Goal: Information Seeking & Learning: Learn about a topic

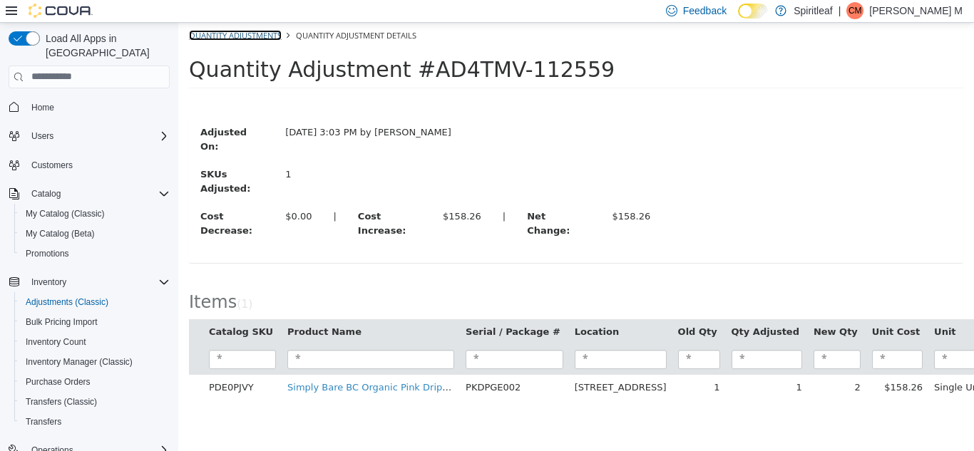
click at [241, 31] on link "Quantity Adjustments" at bounding box center [235, 34] width 93 height 11
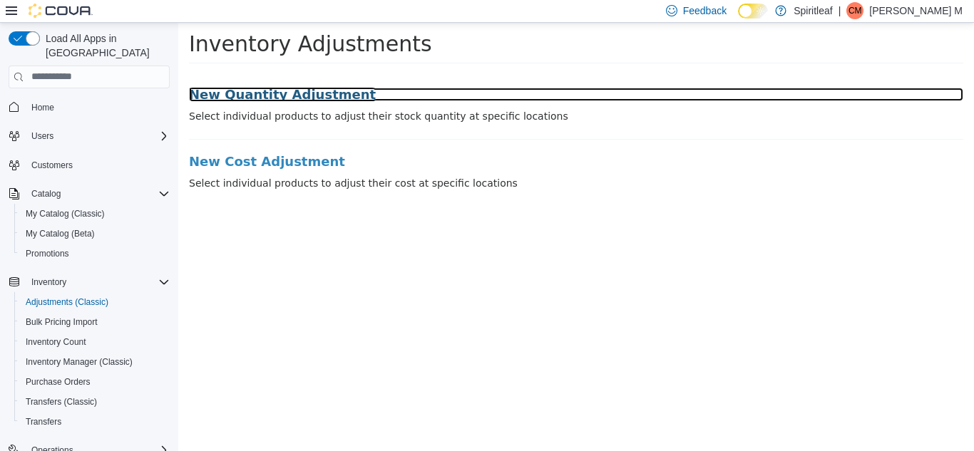
click at [259, 97] on h3 "New Quantity Adjustment" at bounding box center [576, 94] width 774 height 14
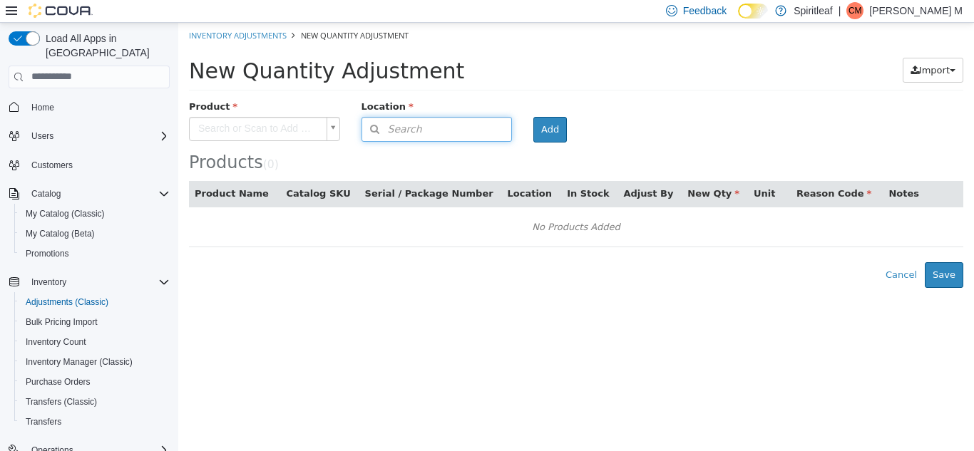
click at [421, 133] on button "Search" at bounding box center [436, 128] width 151 height 25
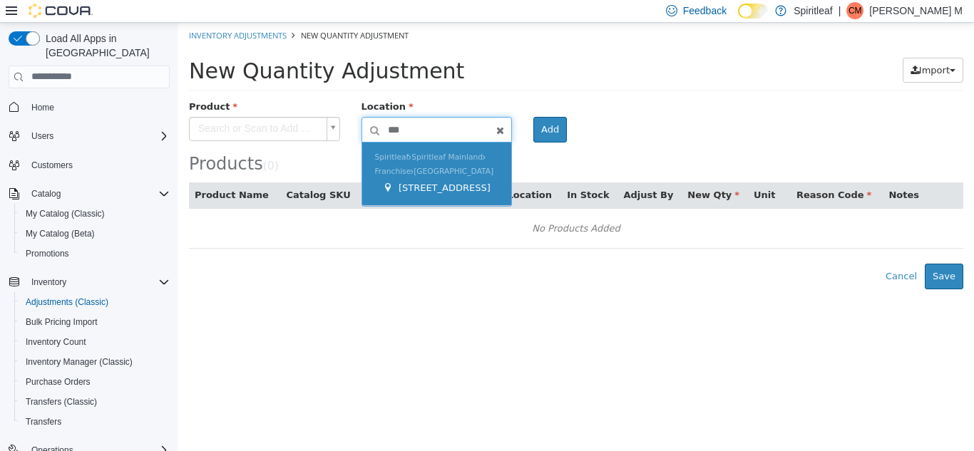
type input "***"
click at [445, 174] on div "Spiritleaf Spiritleaf Mainland Franchise Ontario 564 - Spiritleaf Queen St E Be…" at bounding box center [437, 173] width 150 height 63
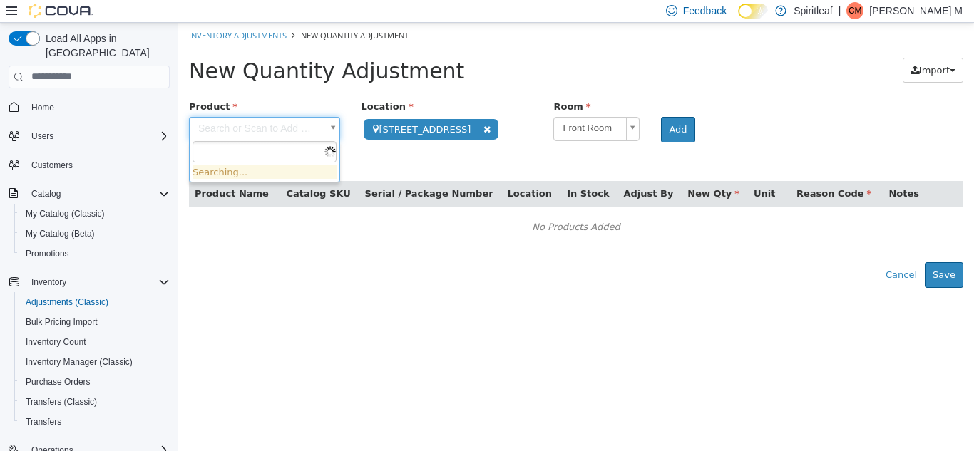
click at [278, 127] on body "**********" at bounding box center [575, 154] width 795 height 265
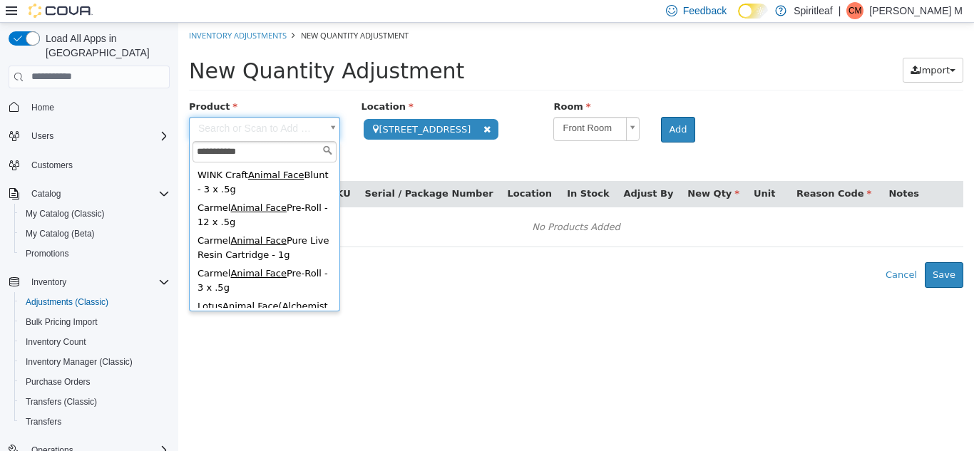
scroll to position [440, 0]
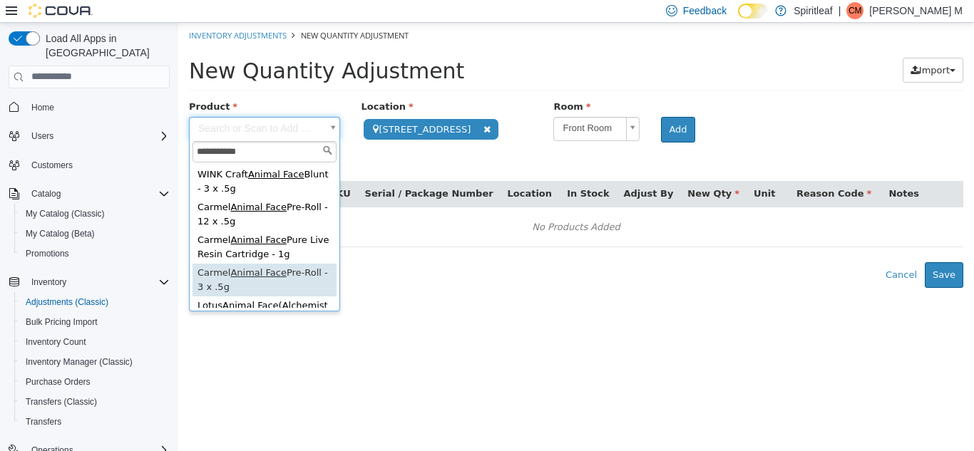
type input "**********"
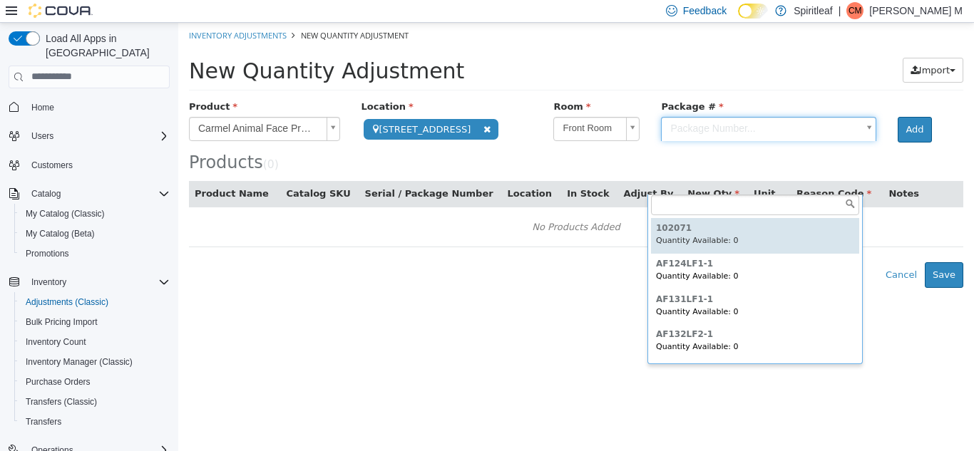
click at [788, 175] on body "**********" at bounding box center [575, 154] width 795 height 265
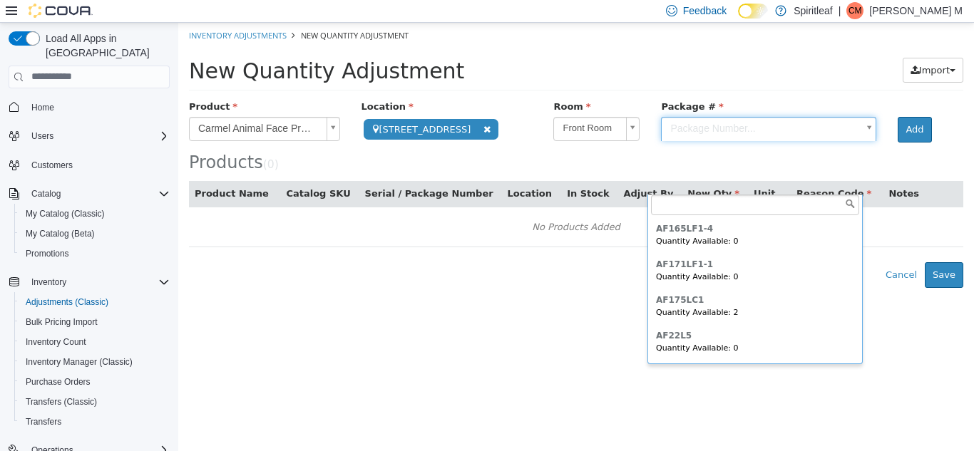
scroll to position [252, 0]
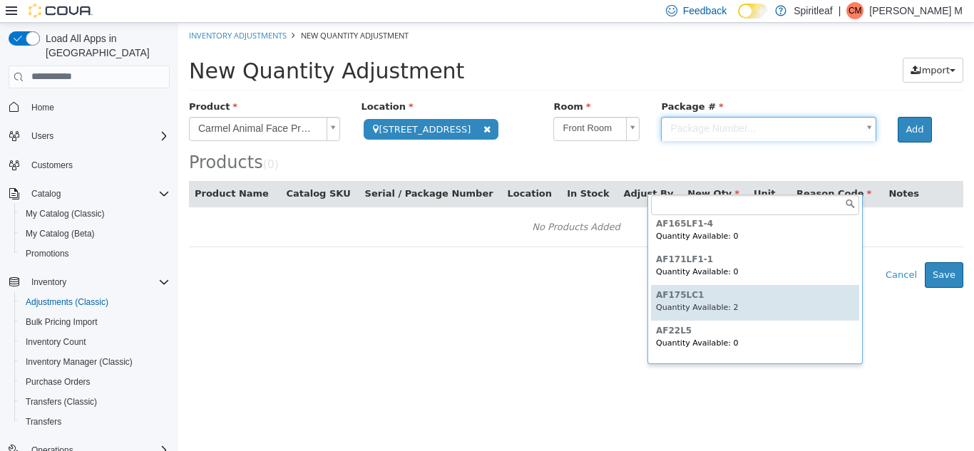
type input "********"
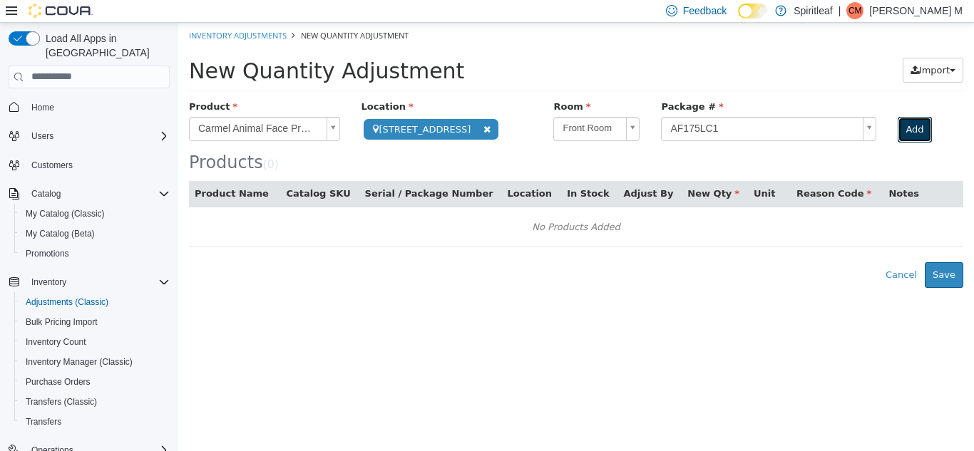
click at [902, 142] on button "Add" at bounding box center [913, 129] width 33 height 26
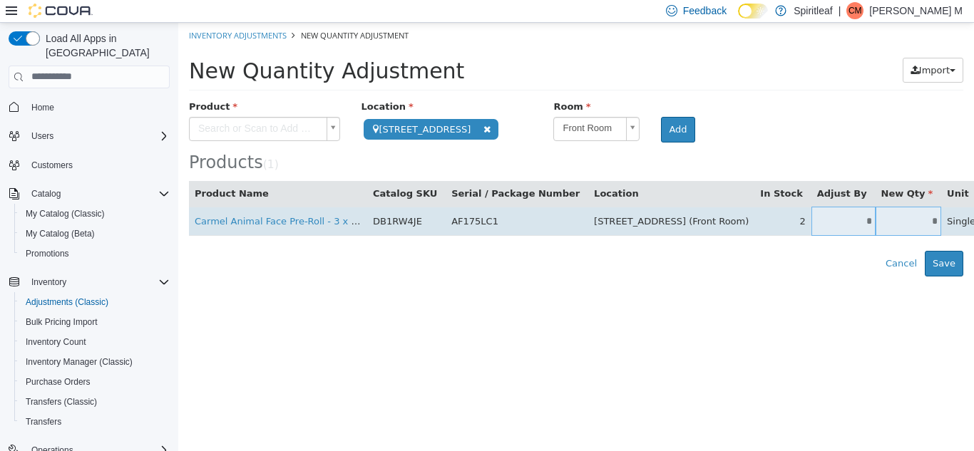
click at [811, 225] on input "*" at bounding box center [843, 220] width 64 height 11
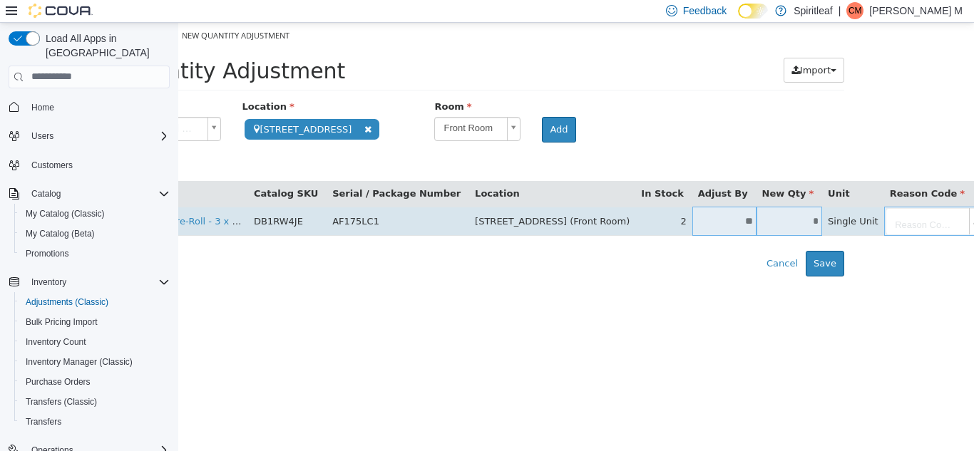
type input "**"
type input "*"
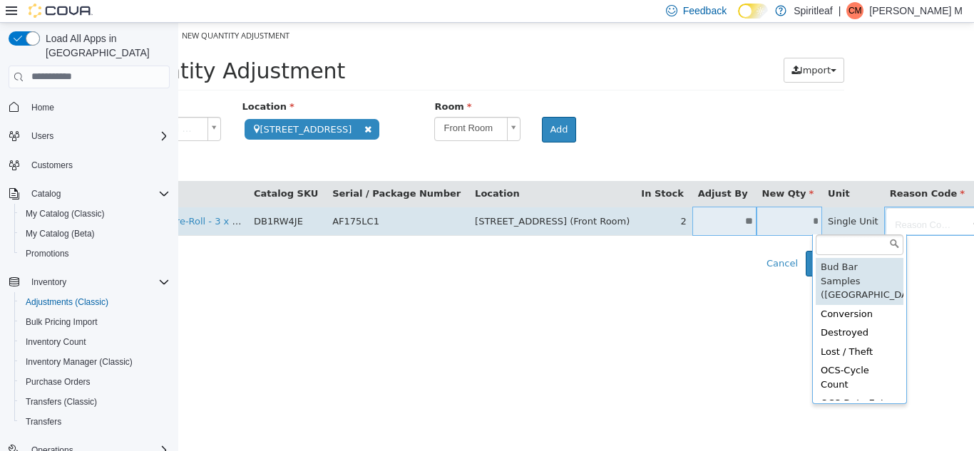
scroll to position [0, 66]
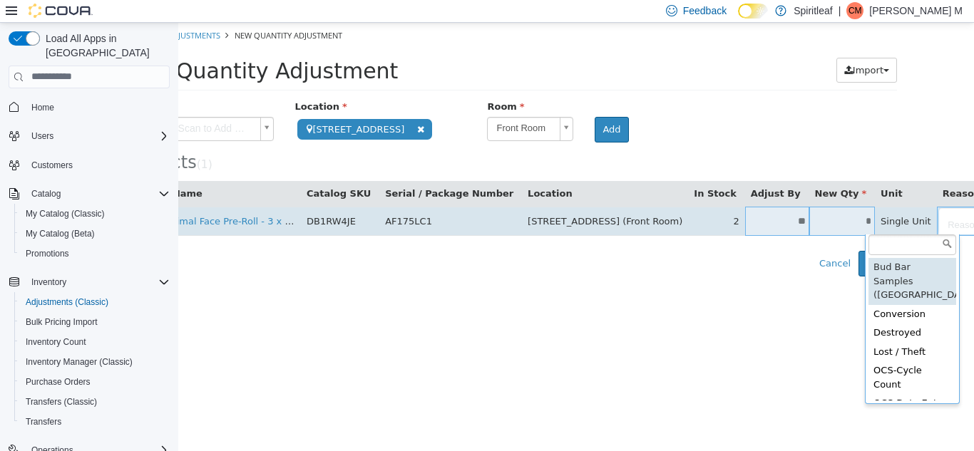
click at [834, 220] on body "**********" at bounding box center [509, 149] width 795 height 254
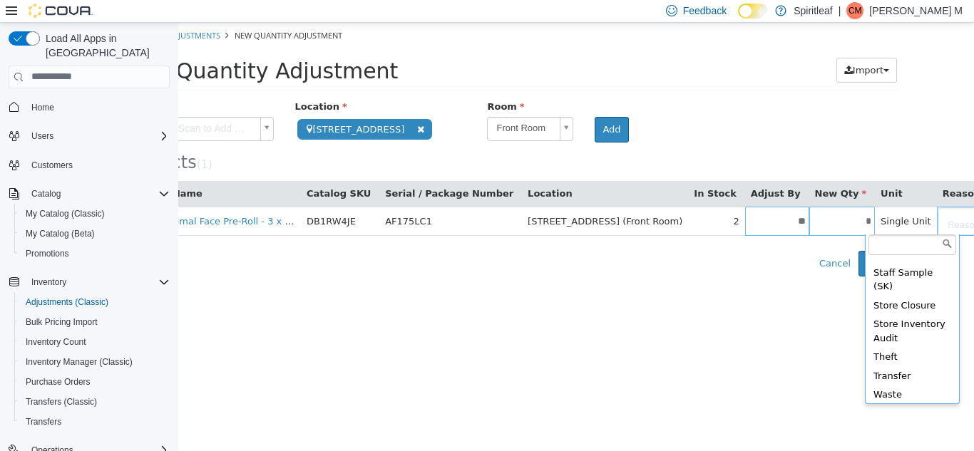
scroll to position [515, 0]
type input "**********"
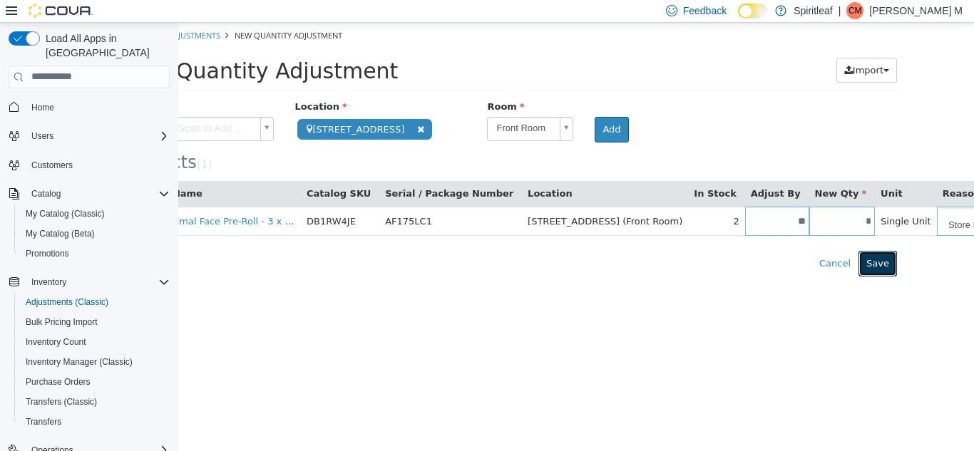
click at [882, 271] on button "Save" at bounding box center [877, 263] width 38 height 26
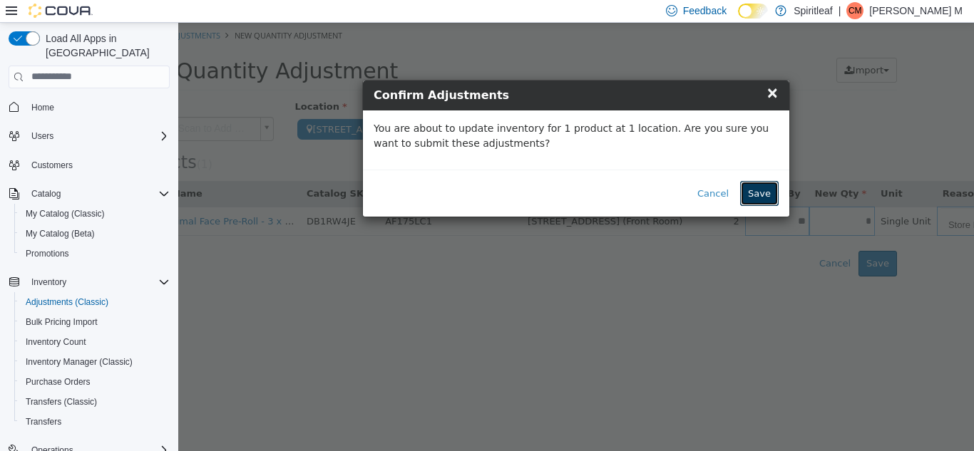
click at [764, 197] on button "Save" at bounding box center [759, 193] width 38 height 26
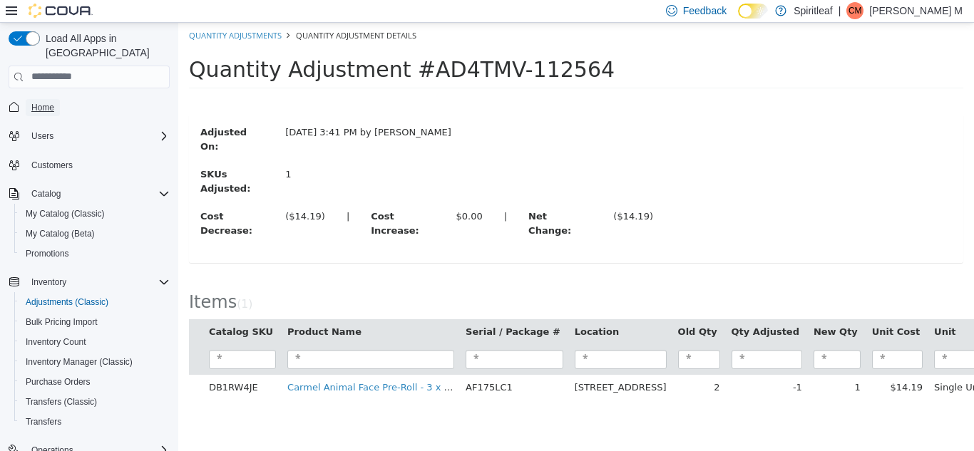
click at [46, 99] on span "Home" at bounding box center [42, 107] width 23 height 17
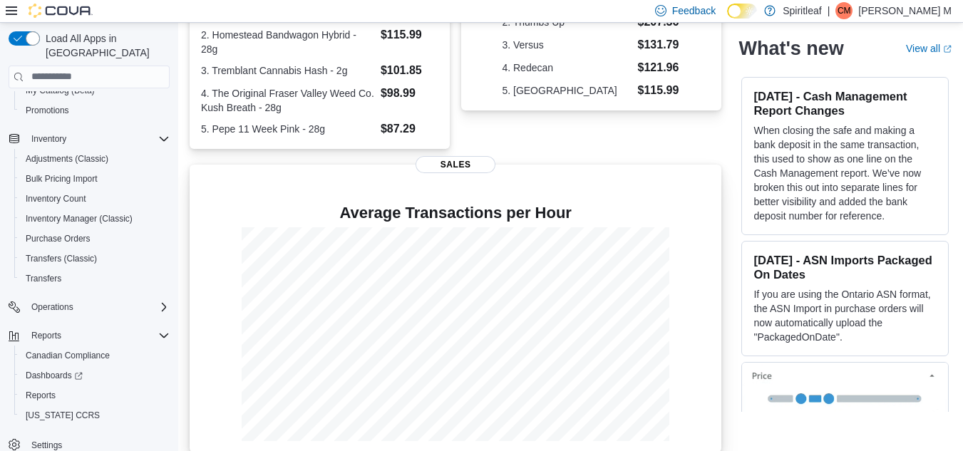
scroll to position [371, 0]
click at [348, 182] on p at bounding box center [455, 190] width 509 height 17
click at [48, 390] on span "Reports" at bounding box center [41, 395] width 30 height 11
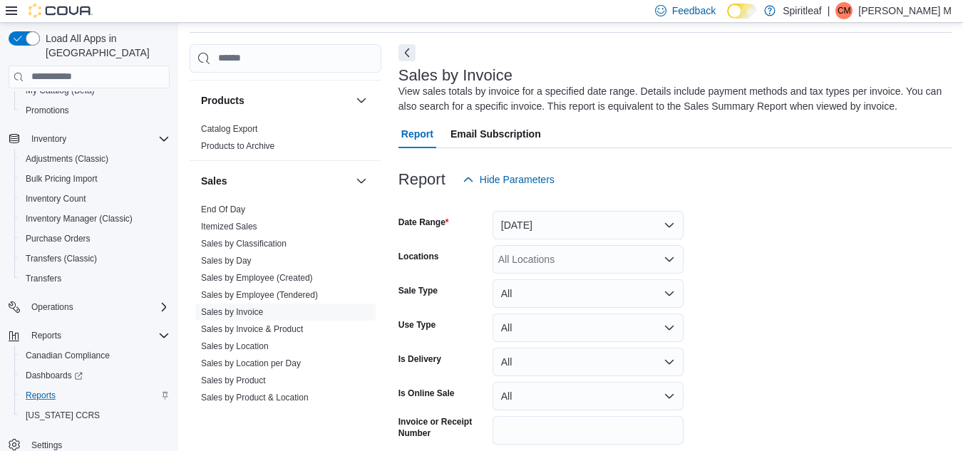
scroll to position [1133, 0]
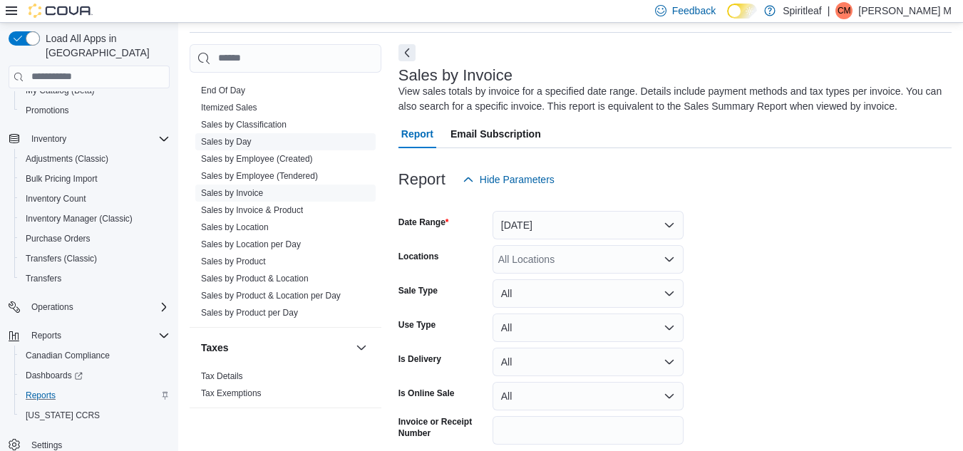
click at [252, 133] on span "Sales by Day" at bounding box center [285, 141] width 180 height 17
click at [232, 137] on link "Sales by Day" at bounding box center [226, 142] width 51 height 10
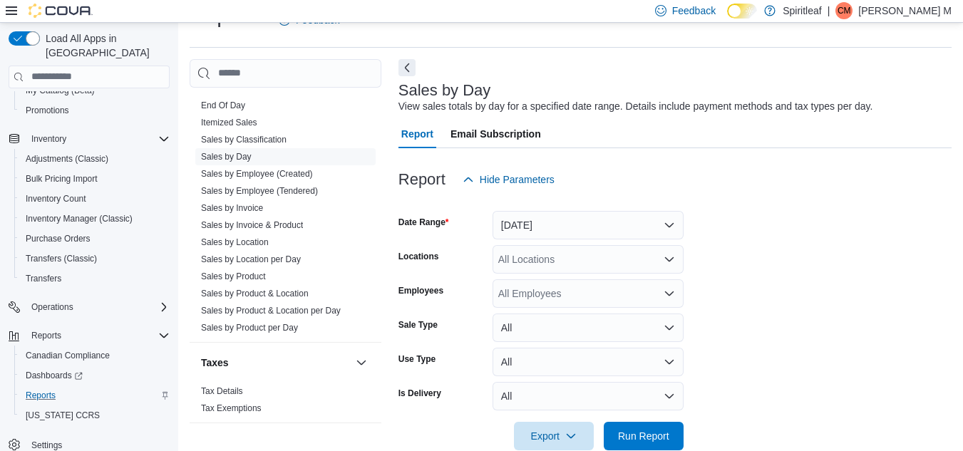
scroll to position [61, 0]
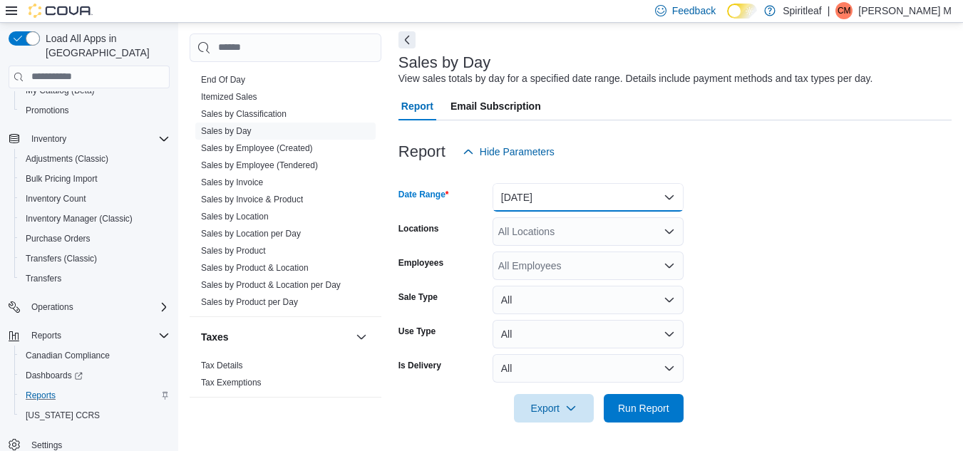
click at [597, 195] on button "Yesterday" at bounding box center [588, 197] width 191 height 29
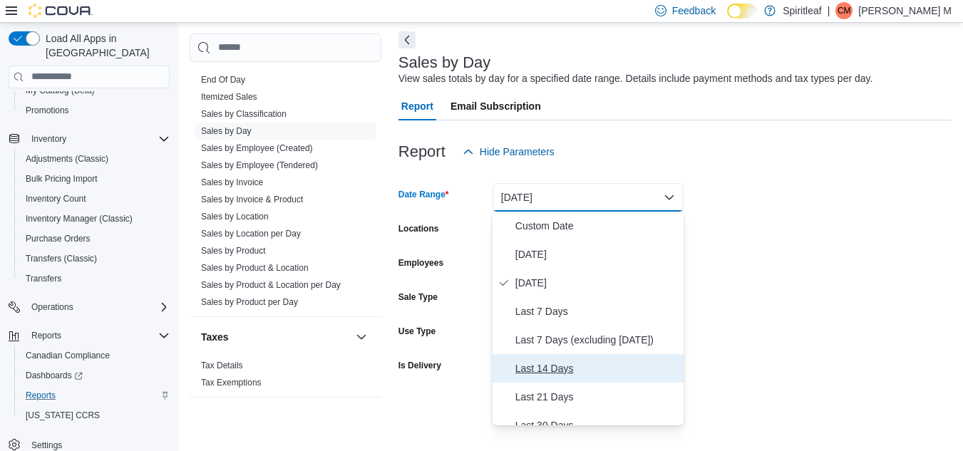
click at [557, 368] on span "Last 14 Days" at bounding box center [596, 368] width 163 height 17
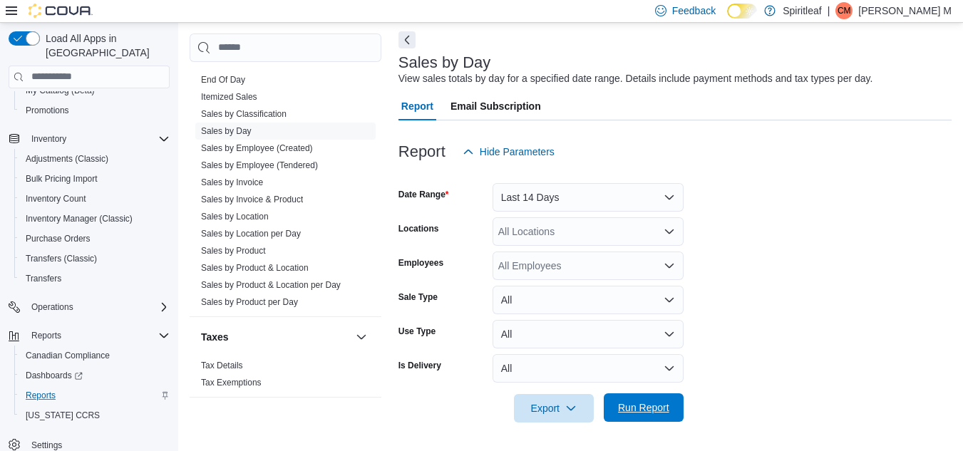
click at [659, 410] on span "Run Report" at bounding box center [643, 408] width 51 height 14
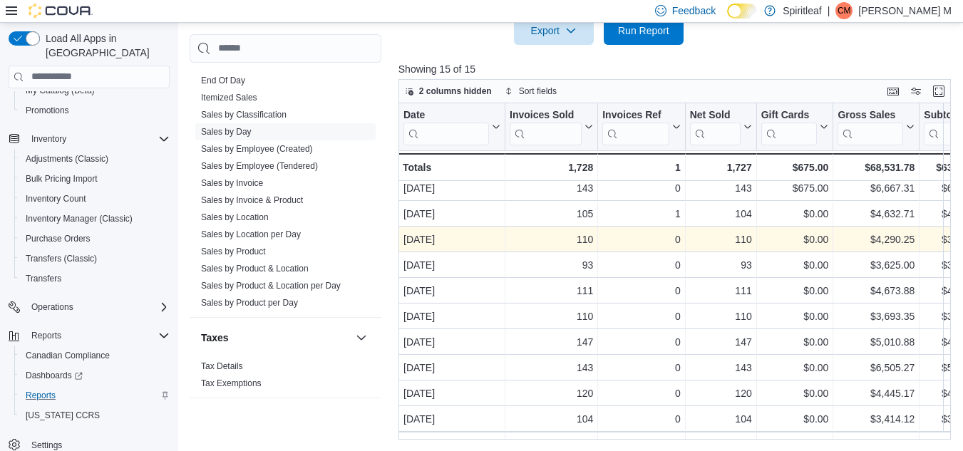
scroll to position [31, 0]
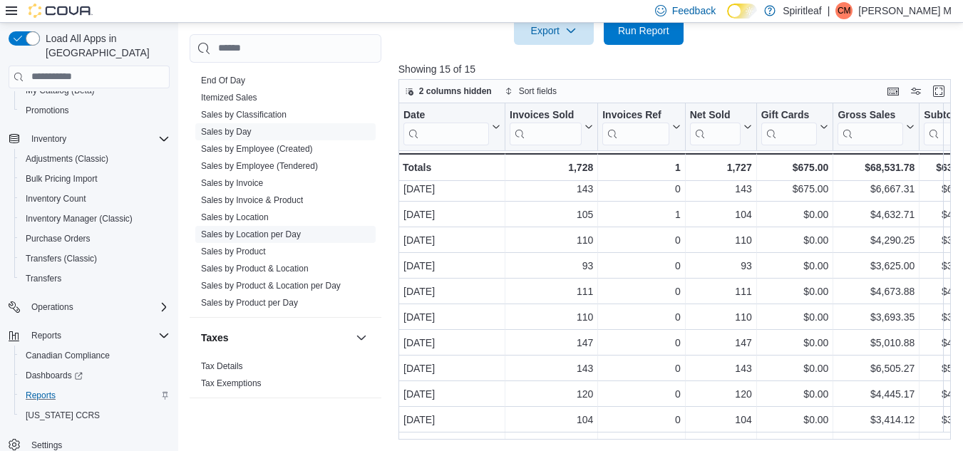
click at [294, 229] on link "Sales by Location per Day" at bounding box center [251, 234] width 100 height 10
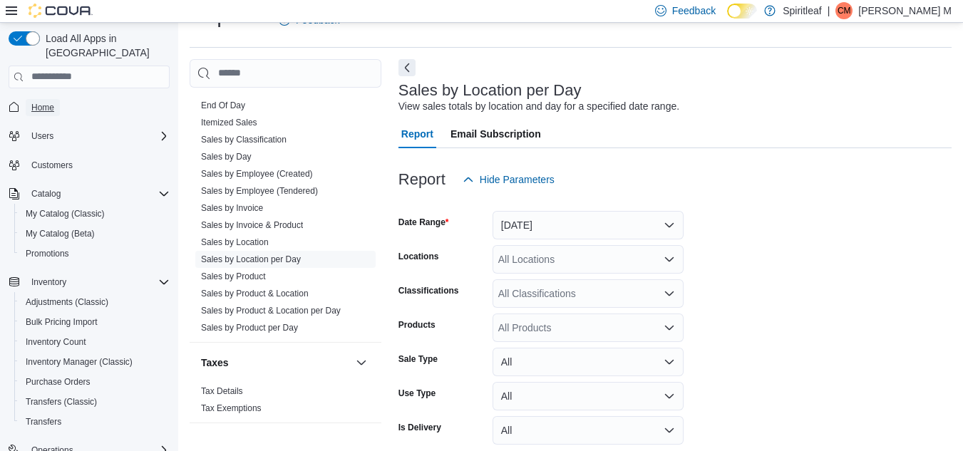
click at [38, 102] on span "Home" at bounding box center [42, 107] width 23 height 11
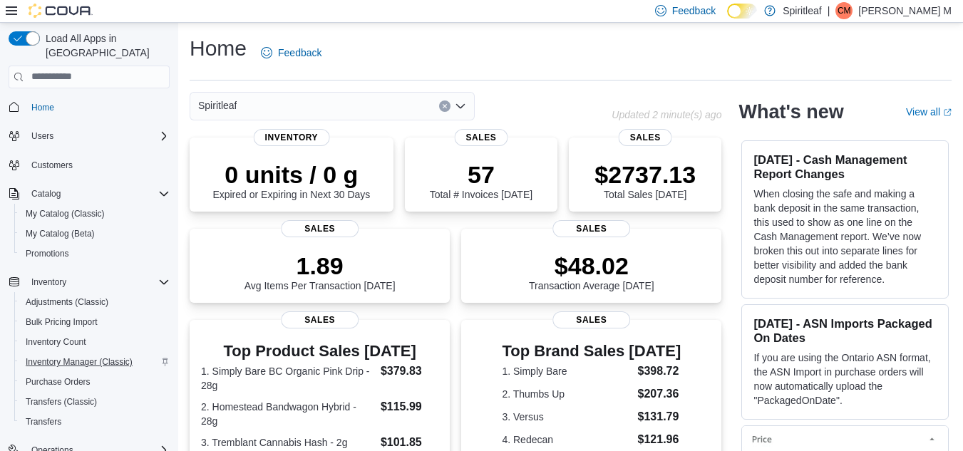
scroll to position [143, 0]
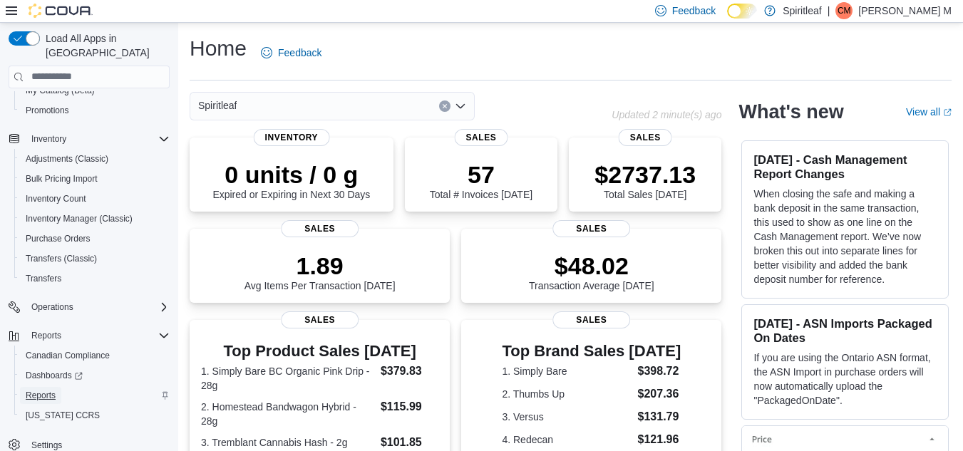
click at [46, 390] on span "Reports" at bounding box center [41, 395] width 30 height 11
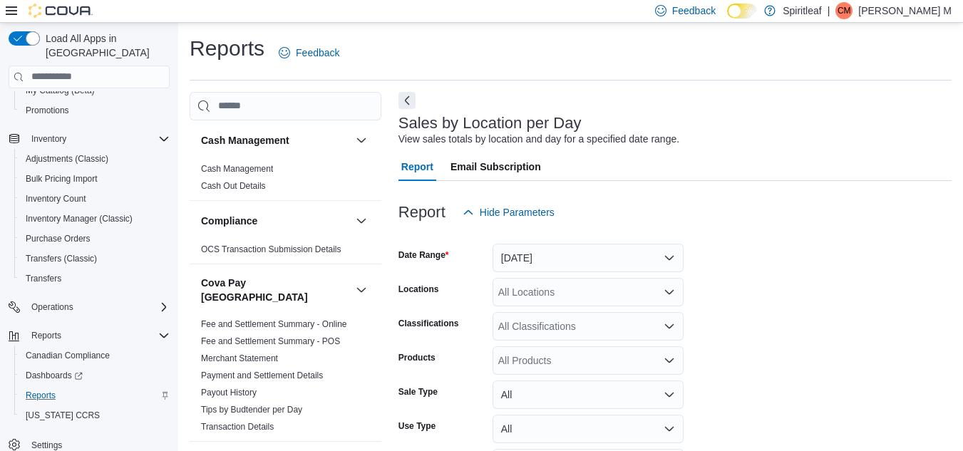
scroll to position [33, 0]
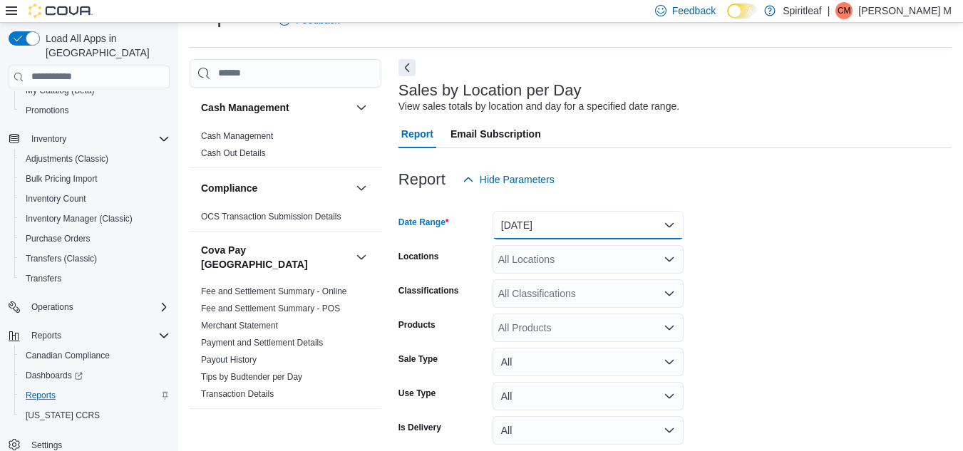
click at [596, 225] on button "[DATE]" at bounding box center [588, 225] width 191 height 29
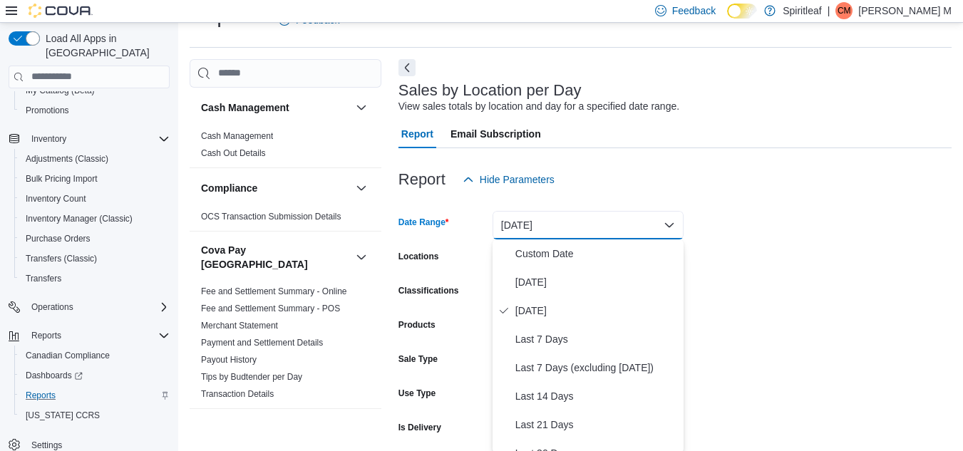
scroll to position [35, 0]
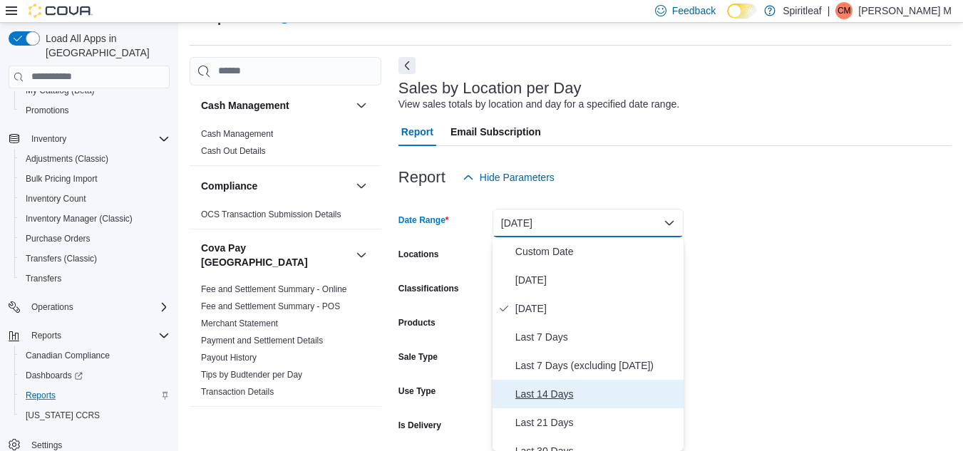
click at [553, 391] on span "Last 14 Days" at bounding box center [596, 394] width 163 height 17
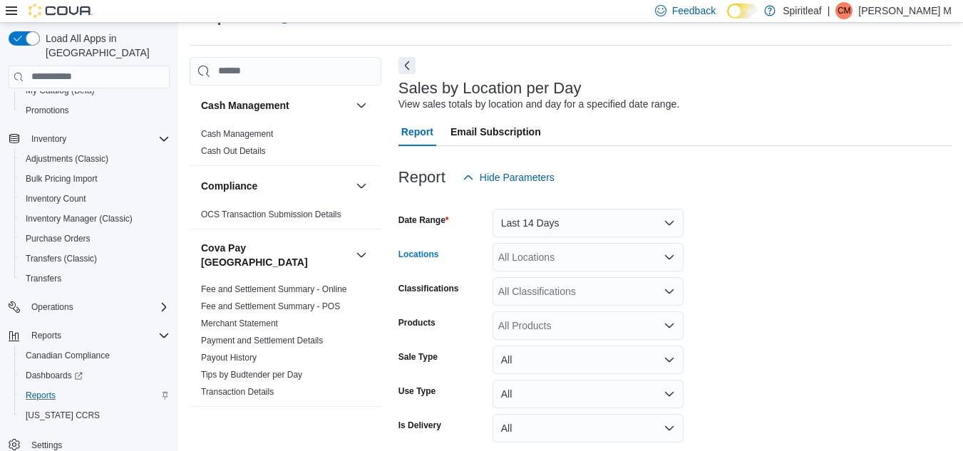
click at [627, 257] on div "All Locations" at bounding box center [588, 257] width 191 height 29
type input "***"
click at [623, 284] on span "[STREET_ADDRESS]" at bounding box center [594, 281] width 98 height 14
click at [841, 249] on form "Date Range Last 14 Days Locations 564 - Spiritleaf Queen St E Beaches (Toronto)…" at bounding box center [674, 337] width 553 height 291
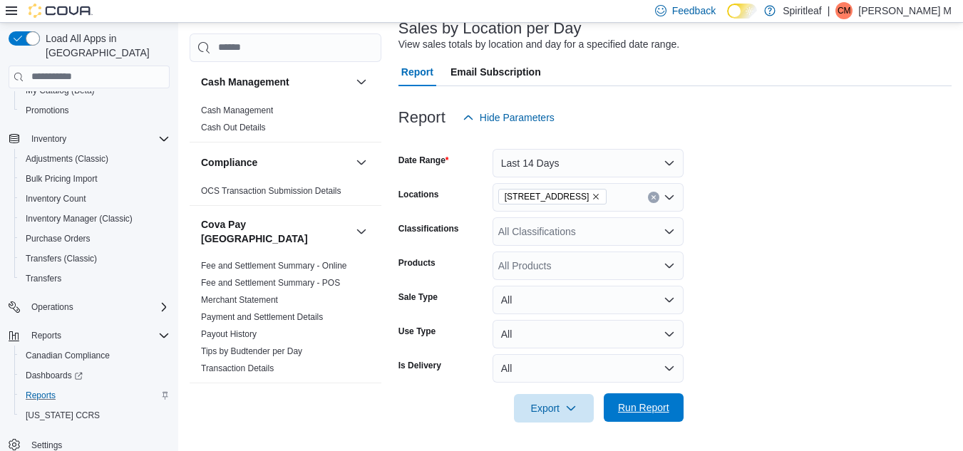
click at [660, 416] on span "Run Report" at bounding box center [643, 407] width 63 height 29
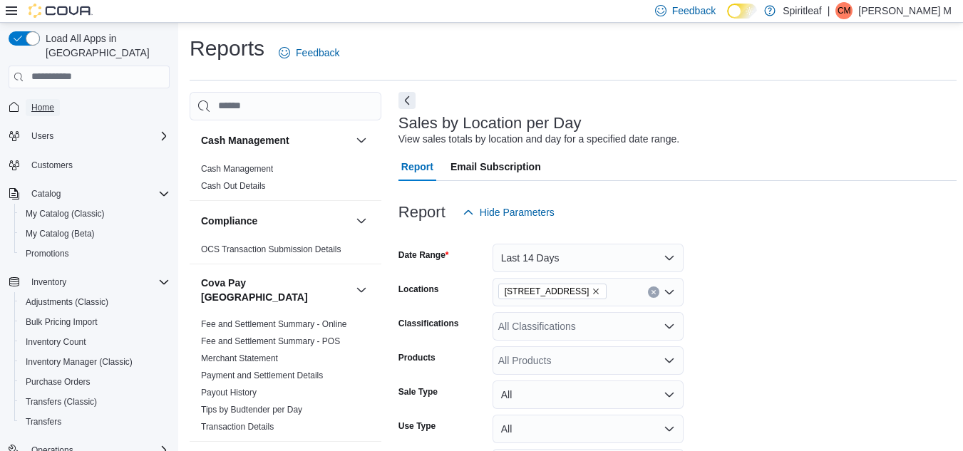
click at [52, 102] on span "Home" at bounding box center [42, 107] width 23 height 11
